Goal: Answer question/provide support

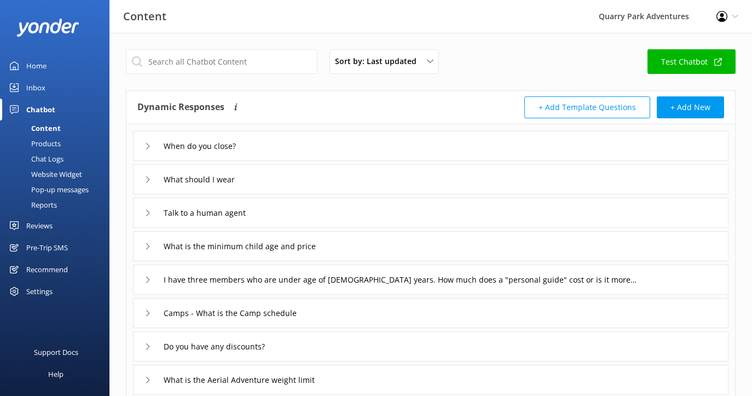
click at [66, 89] on link "Inbox" at bounding box center [54, 88] width 109 height 22
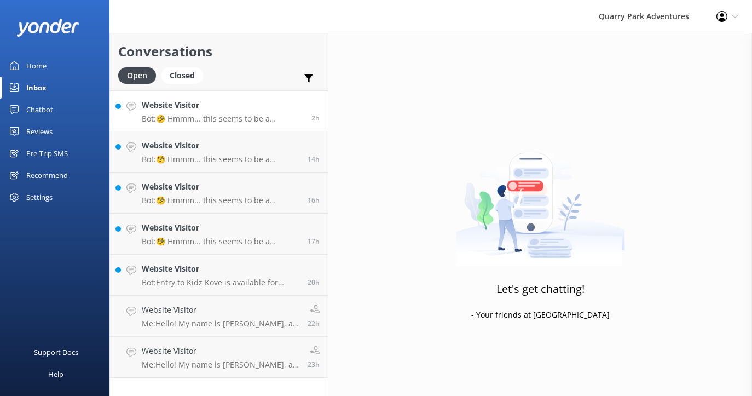
click at [224, 115] on p "Bot: 🧐 Hmmm... this seems to be a question better suited for one of our helpful…" at bounding box center [223, 119] width 162 height 10
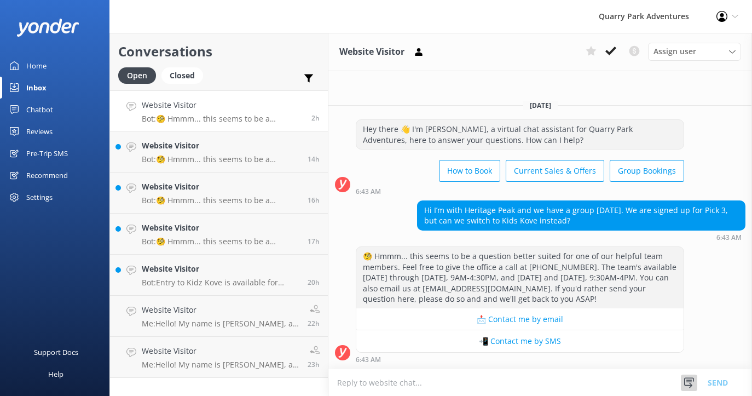
click at [689, 382] on use at bounding box center [689, 382] width 10 height 10
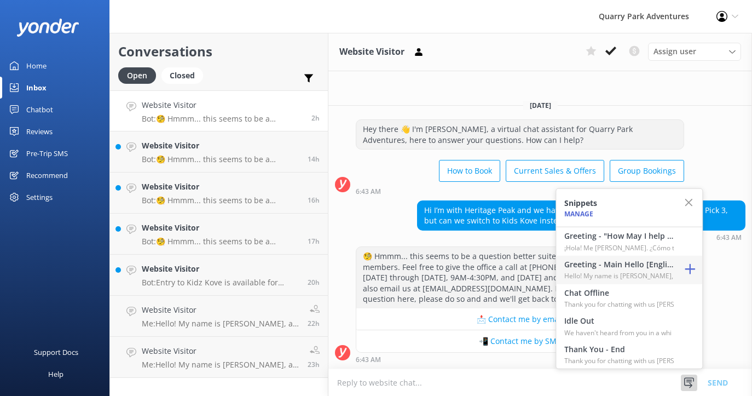
click at [637, 262] on h4 "Greeting - Main Hello [English]" at bounding box center [618, 264] width 109 height 12
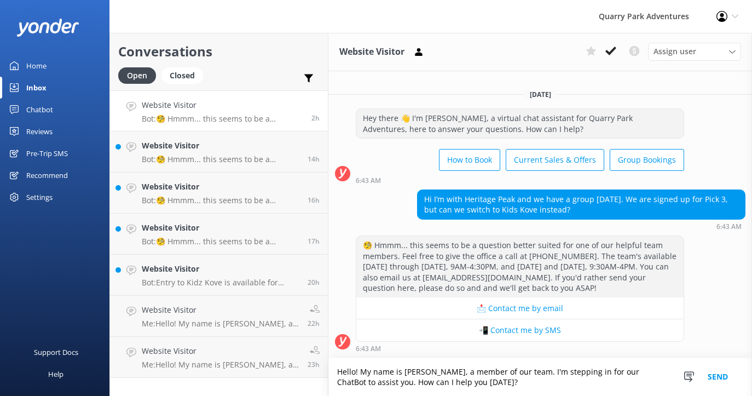
click at [526, 383] on textarea "Hello! My name is [PERSON_NAME], a member of our team. I'm stepping in for our …" at bounding box center [540, 377] width 424 height 38
drag, startPoint x: 462, startPoint y: 380, endPoint x: 356, endPoint y: 381, distance: 106.2
click at [356, 381] on textarea "Hello! My name is [PERSON_NAME], a member of our team. I'm stepping in for our …" at bounding box center [540, 377] width 424 height 38
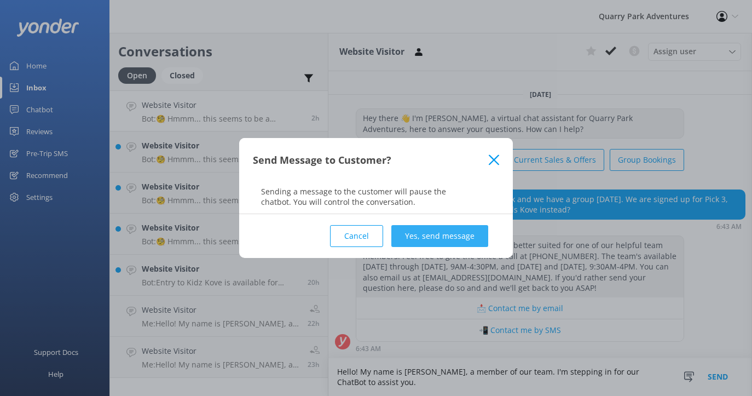
type textarea "Hello! My name is [PERSON_NAME], a member of our team. I'm stepping in for our …"
click at [442, 231] on button "Yes, send message" at bounding box center [439, 236] width 97 height 22
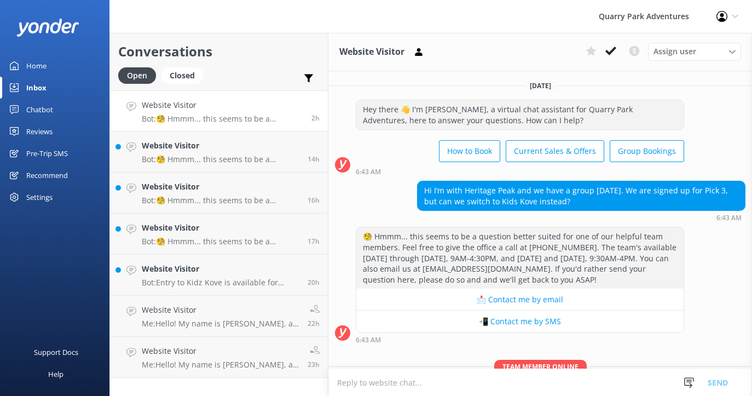
scroll to position [61, 0]
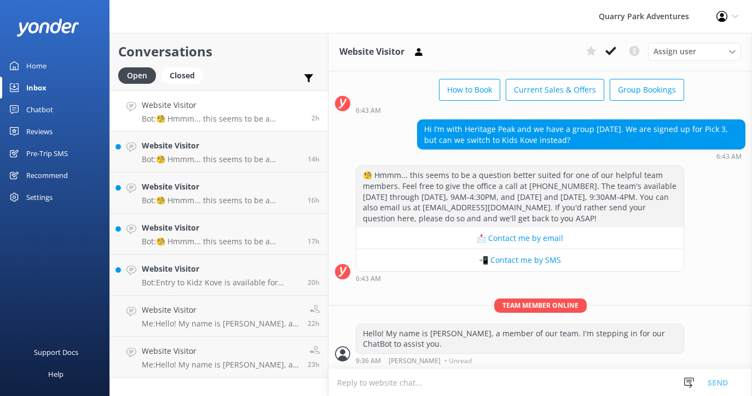
click at [418, 383] on textarea at bounding box center [540, 382] width 424 height 27
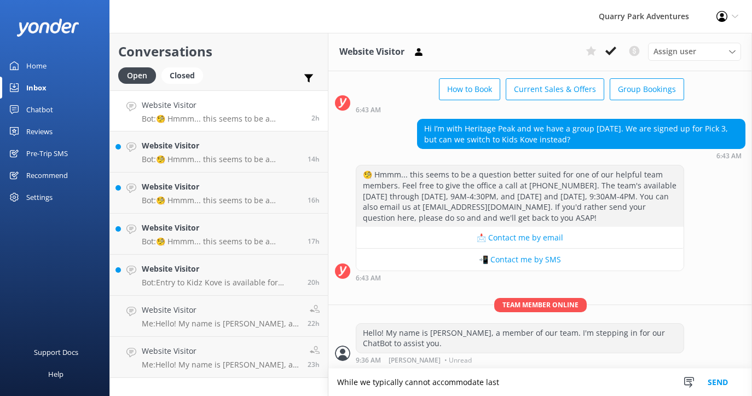
type textarea "While we typically cannot accommodate las"
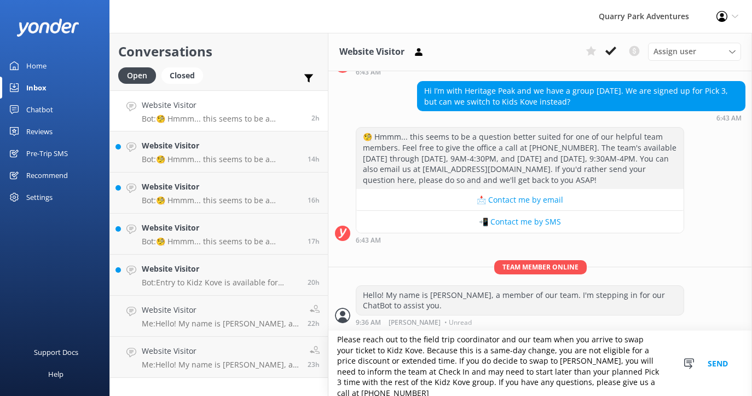
scroll to position [7, 0]
type textarea "Please reach out to the field trip coordinator and our team when you arrive to …"
click at [719, 366] on button "Send" at bounding box center [717, 363] width 41 height 65
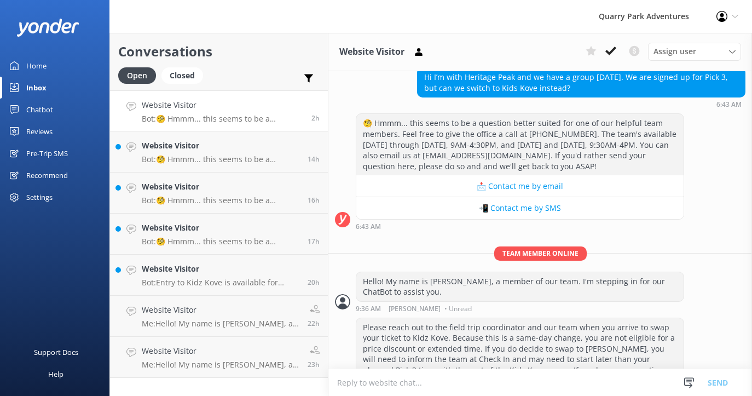
scroll to position [151, 0]
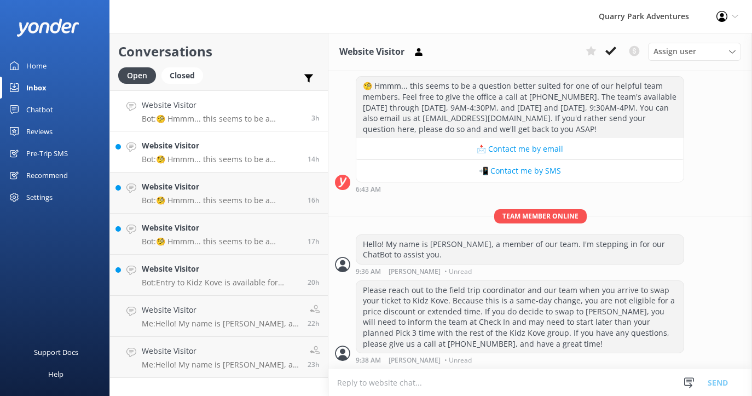
click at [223, 153] on div "Website Visitor Bot: 🧐 Hmmm... this seems to be a question better suited for on…" at bounding box center [221, 152] width 158 height 24
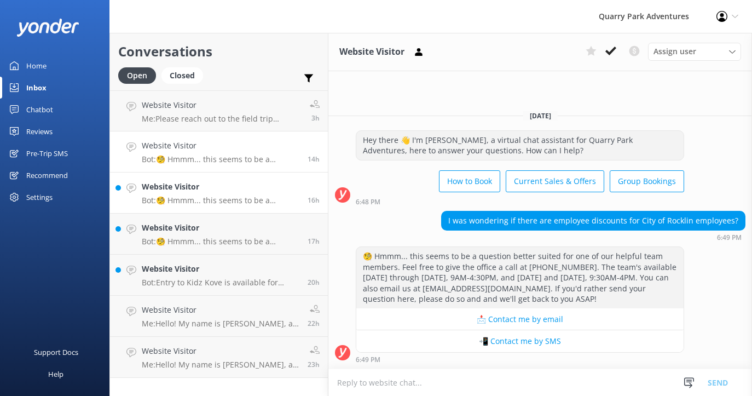
click at [233, 190] on h4 "Website Visitor" at bounding box center [221, 187] width 158 height 12
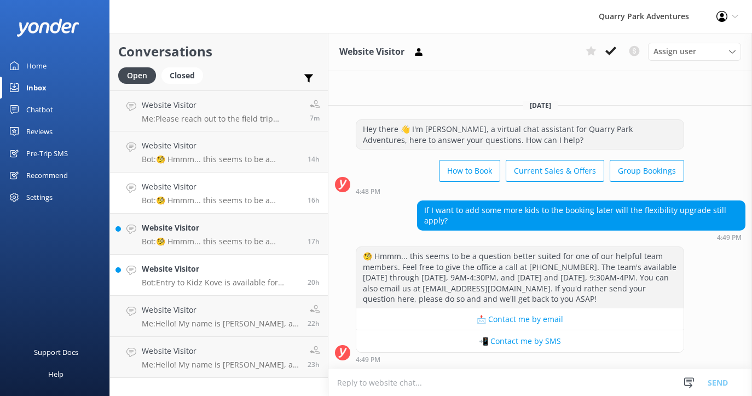
click at [245, 275] on div "Website Visitor Bot: Entry to Kidz Kove is available for $10.00 on weekdays and…" at bounding box center [221, 275] width 158 height 24
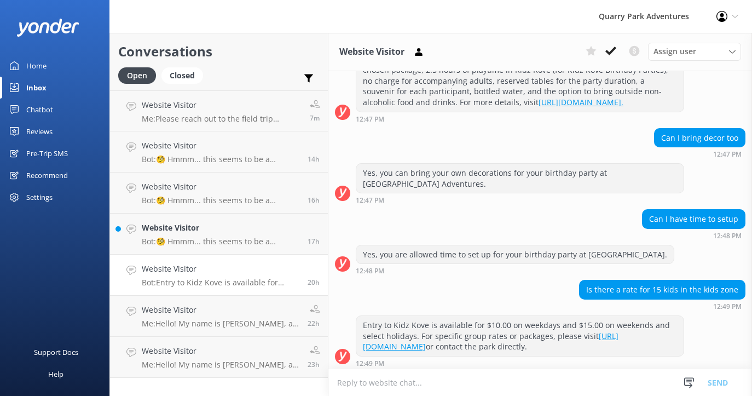
scroll to position [251, 0]
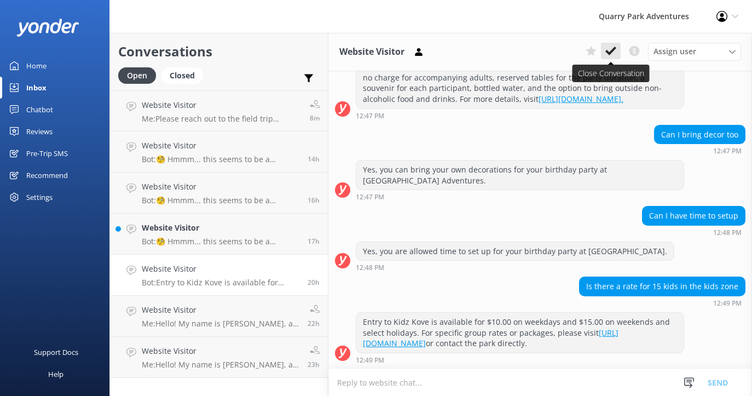
click at [612, 49] on icon at bounding box center [611, 50] width 11 height 11
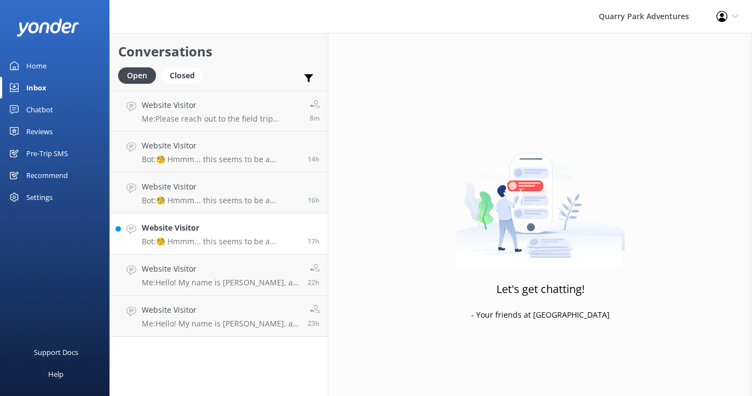
click at [245, 240] on p "Bot: 🧐 Hmmm... this seems to be a question better suited for one of our helpful…" at bounding box center [221, 242] width 158 height 10
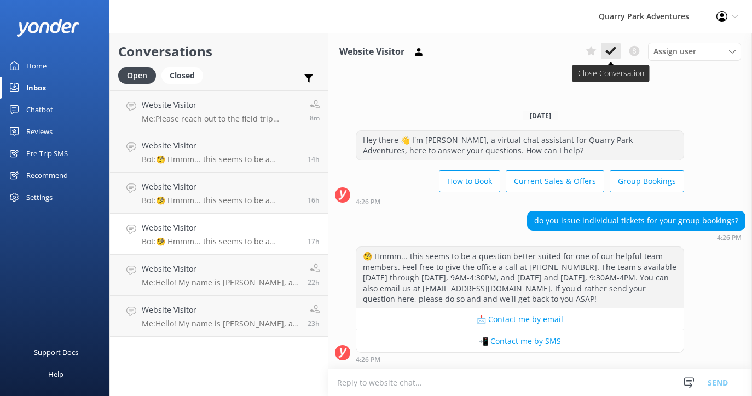
click at [614, 50] on icon at bounding box center [611, 50] width 11 height 11
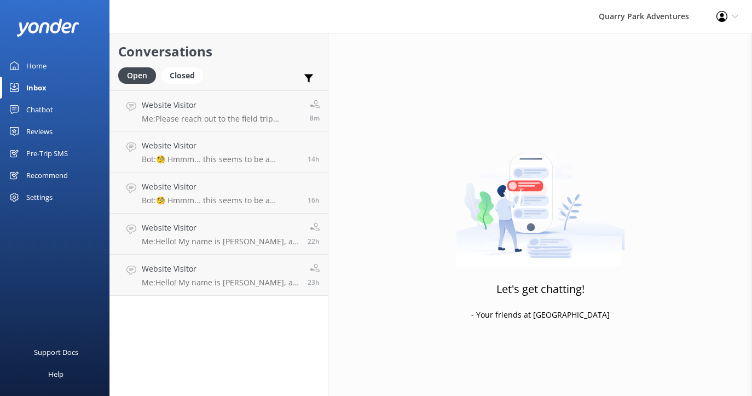
click at [61, 110] on link "Chatbot" at bounding box center [54, 110] width 109 height 22
